Goal: Transaction & Acquisition: Purchase product/service

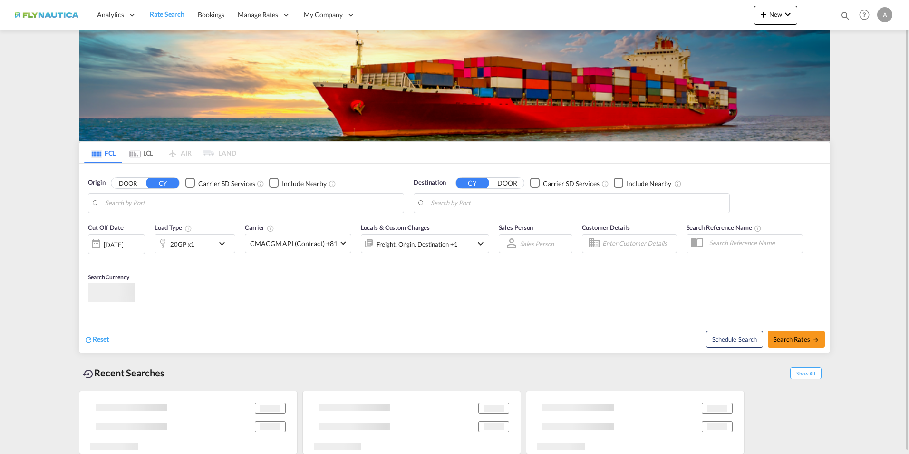
type input "DE-97877, [GEOGRAPHIC_DATA], [GEOGRAPHIC_DATA]"
type input "San Antonio, CLSAI"
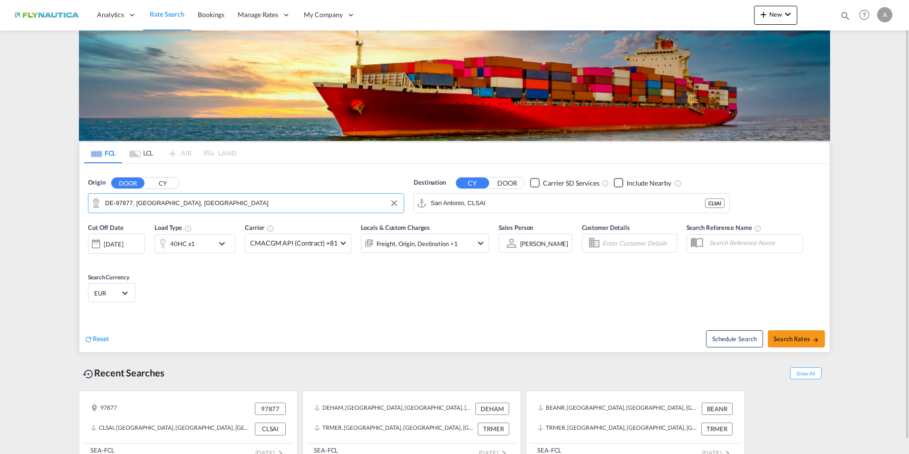
click at [156, 204] on input "DE-97877, [GEOGRAPHIC_DATA], [GEOGRAPHIC_DATA]" at bounding box center [252, 203] width 294 height 14
drag, startPoint x: 229, startPoint y: 201, endPoint x: 86, endPoint y: 190, distance: 143.5
click at [90, 194] on md-input-container "DE-97877, [GEOGRAPHIC_DATA], [GEOGRAPHIC_DATA]" at bounding box center [245, 202] width 315 height 19
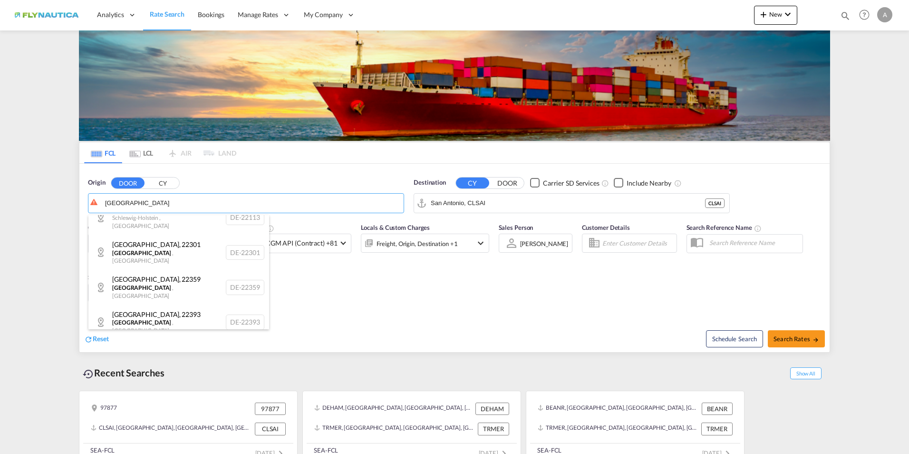
scroll to position [361, 0]
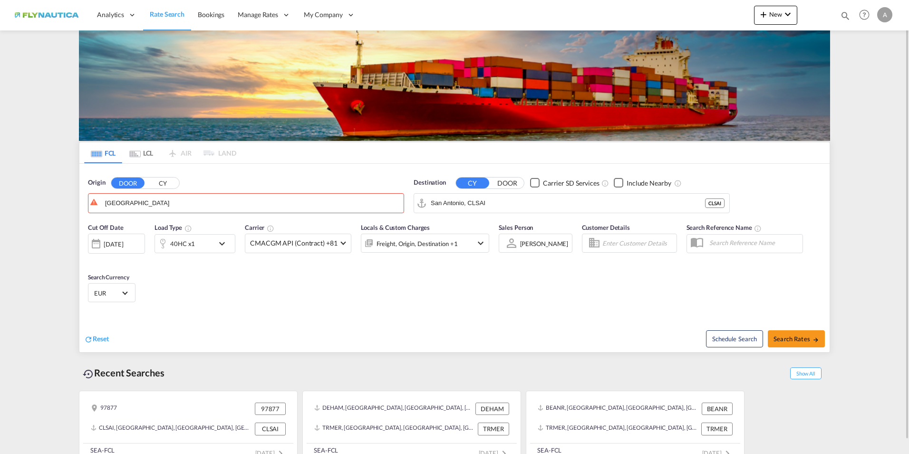
click at [164, 183] on button "CY" at bounding box center [162, 182] width 33 height 11
click at [151, 204] on body "Analytics Dashboard Rate Search Bookings Manage Rates My Rate Files" at bounding box center [454, 227] width 909 height 454
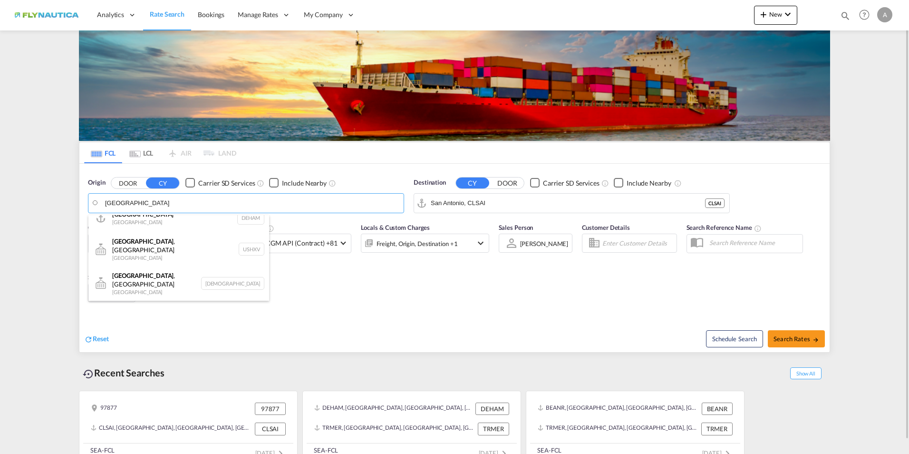
scroll to position [0, 0]
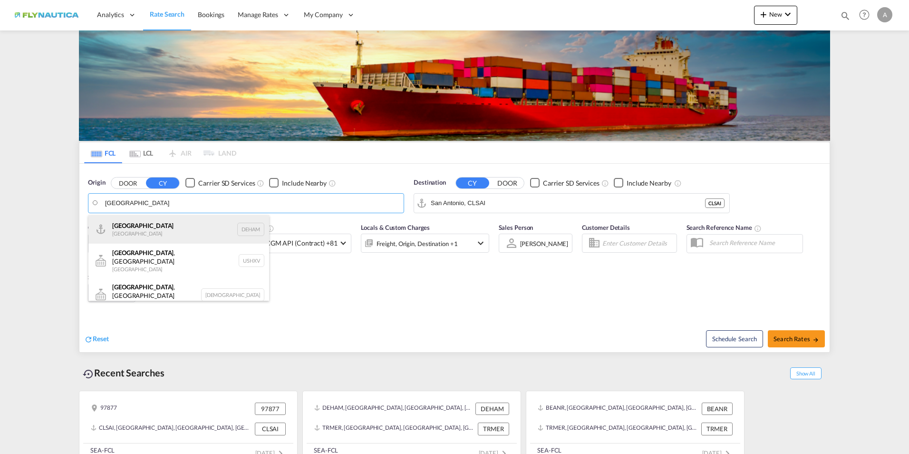
click at [125, 228] on div "[GEOGRAPHIC_DATA] [GEOGRAPHIC_DATA] DEHAM" at bounding box center [178, 229] width 181 height 29
type input "[GEOGRAPHIC_DATA], [GEOGRAPHIC_DATA]"
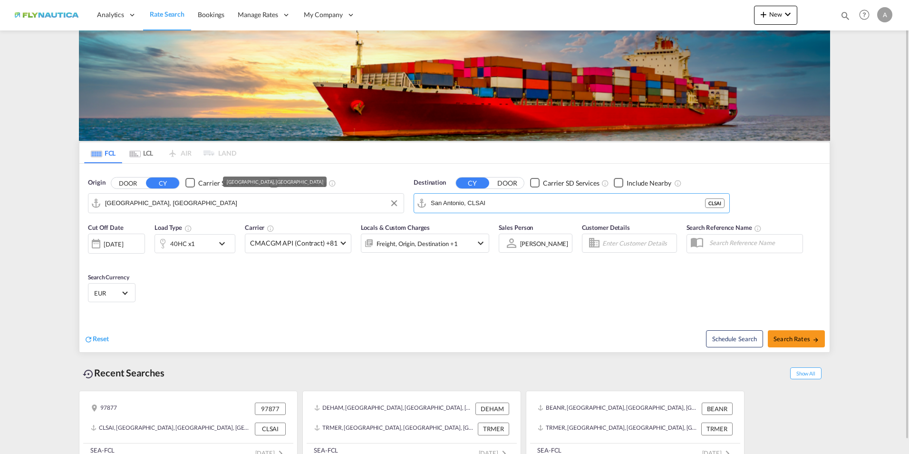
drag, startPoint x: 510, startPoint y: 204, endPoint x: 361, endPoint y: 198, distance: 149.4
click at [361, 198] on div "Origin DOOR CY Carrier SD Services Include Nearby [GEOGRAPHIC_DATA], DEHAM Dest…" at bounding box center [454, 191] width 750 height 54
click at [364, 199] on input "[GEOGRAPHIC_DATA], [GEOGRAPHIC_DATA]" at bounding box center [252, 203] width 294 height 14
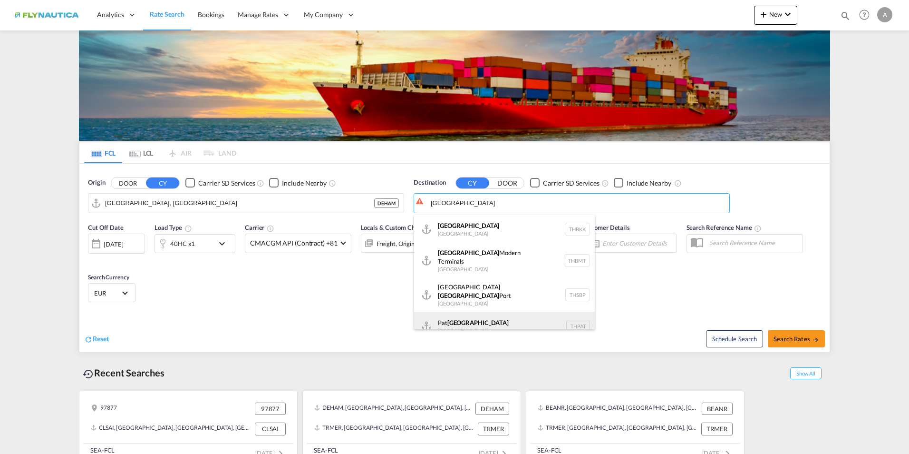
click at [454, 315] on div "Pat [GEOGRAPHIC_DATA] [GEOGRAPHIC_DATA] THPAT" at bounding box center [504, 325] width 181 height 29
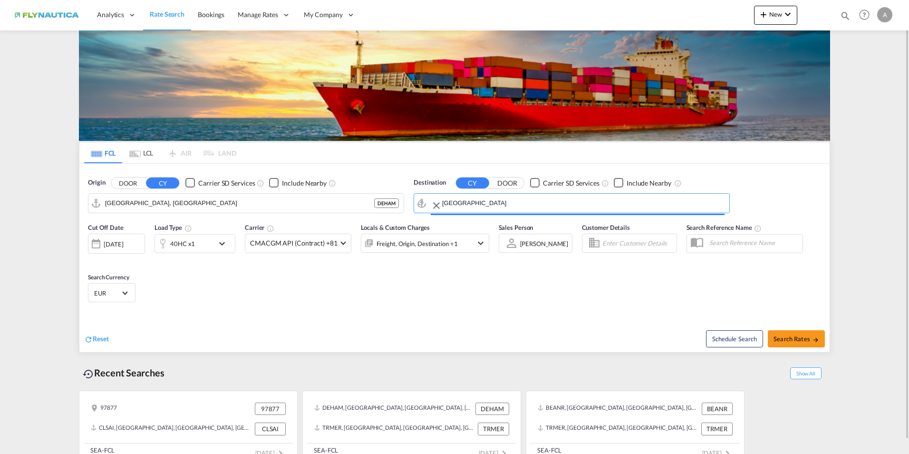
type input "Pat [GEOGRAPHIC_DATA], [GEOGRAPHIC_DATA]"
click at [166, 245] on div at bounding box center [162, 243] width 15 height 19
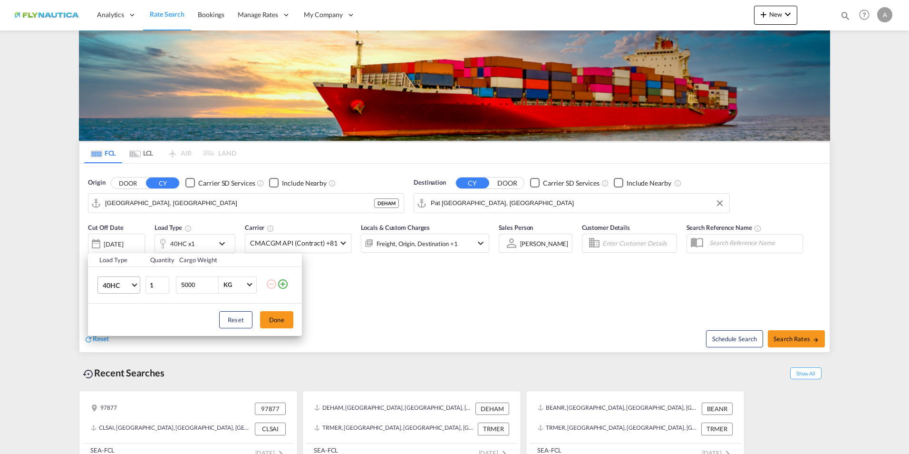
click at [133, 283] on span "Choose: \a40HC" at bounding box center [134, 283] width 5 height 5
click at [122, 242] on md-option "20GP" at bounding box center [127, 239] width 65 height 23
click at [184, 284] on input "5000" at bounding box center [199, 285] width 38 height 16
click at [182, 283] on input "5000" at bounding box center [199, 285] width 38 height 16
type input "15000"
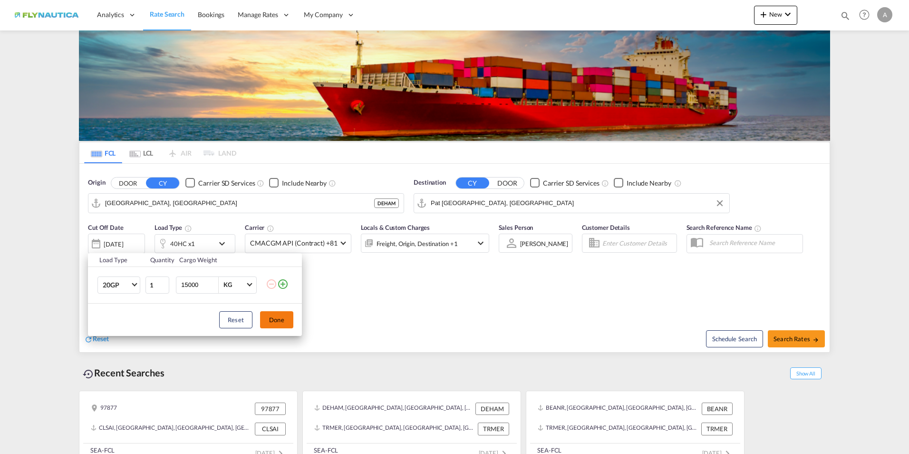
click at [274, 321] on button "Done" at bounding box center [276, 319] width 33 height 17
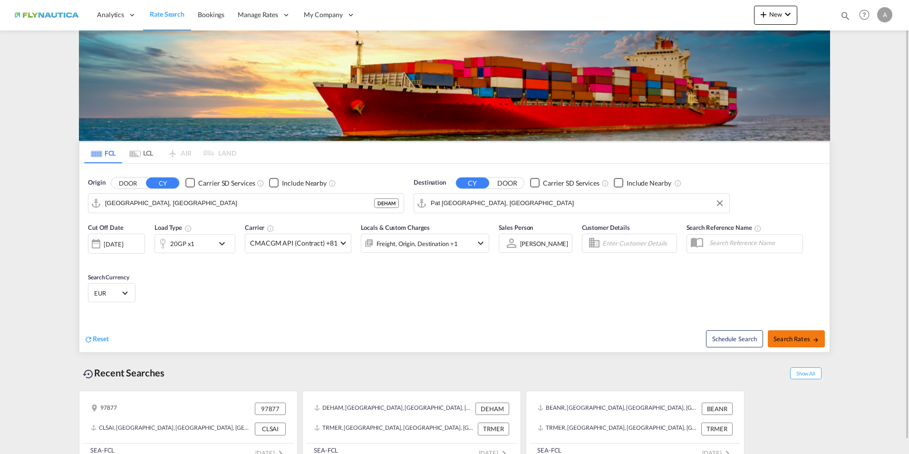
click at [801, 341] on span "Search Rates" at bounding box center [796, 339] width 46 height 8
type input "DEHAM to THPAT / [DATE]"
